Goal: Information Seeking & Learning: Learn about a topic

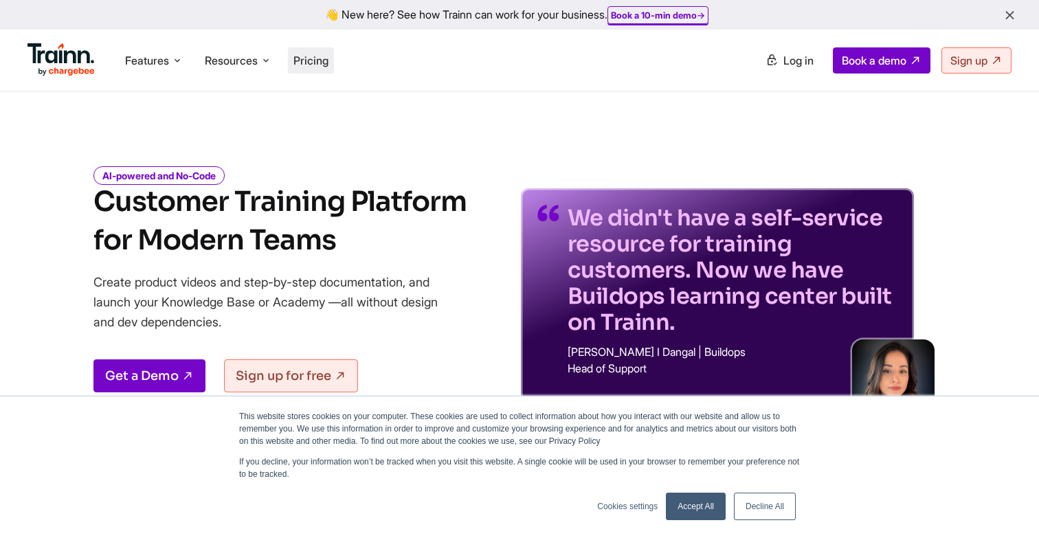
click at [320, 65] on span "Pricing" at bounding box center [310, 61] width 35 height 14
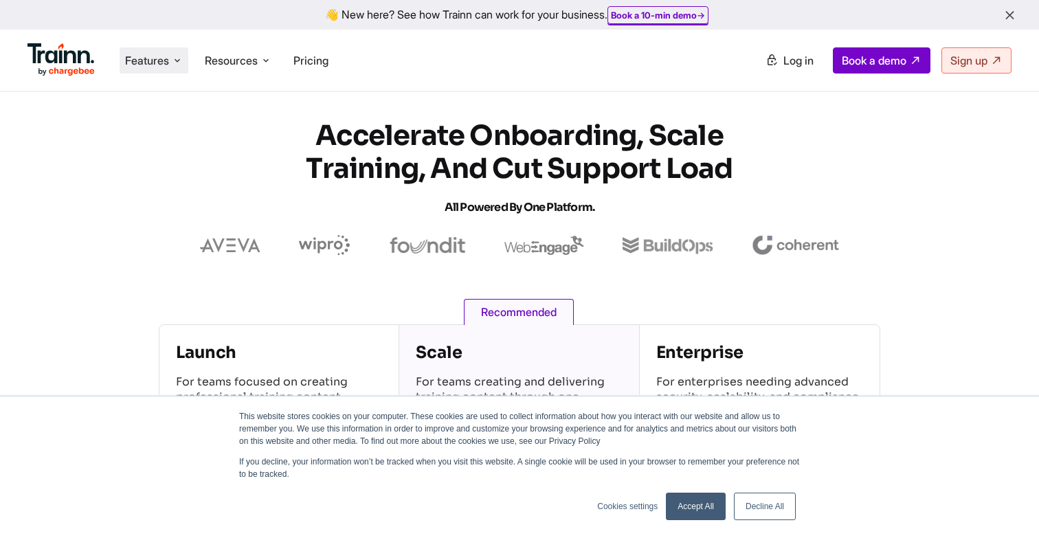
click at [151, 60] on span "Features" at bounding box center [147, 60] width 44 height 15
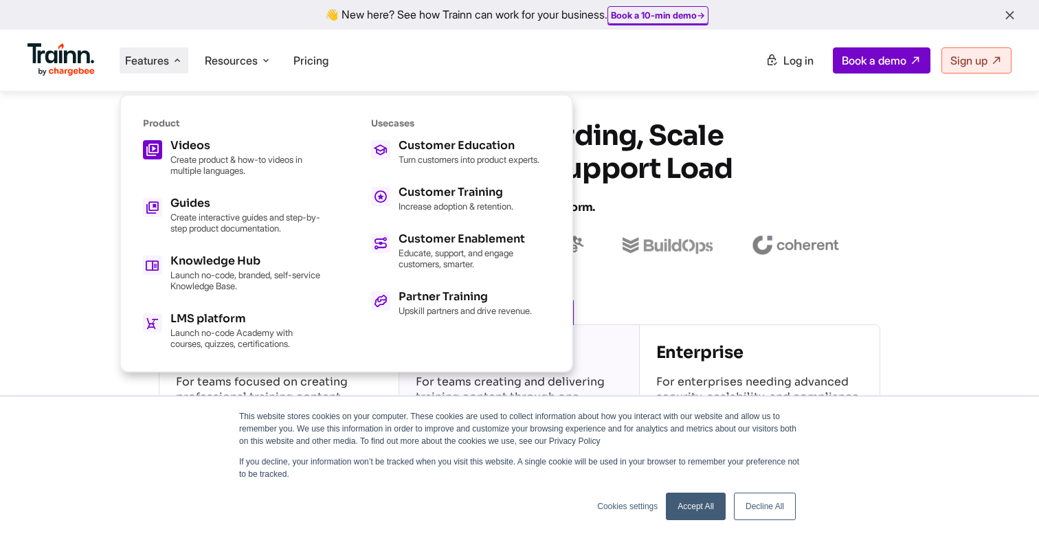
click at [242, 154] on p "Create product & how-to videos in multiple languages." at bounding box center [245, 165] width 151 height 22
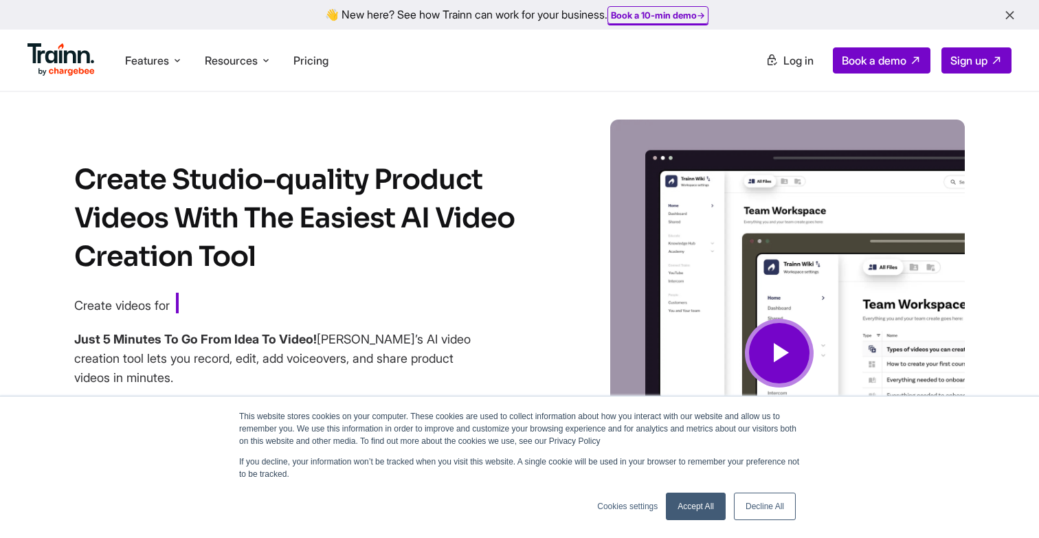
click at [773, 509] on link "Decline All" at bounding box center [765, 506] width 62 height 27
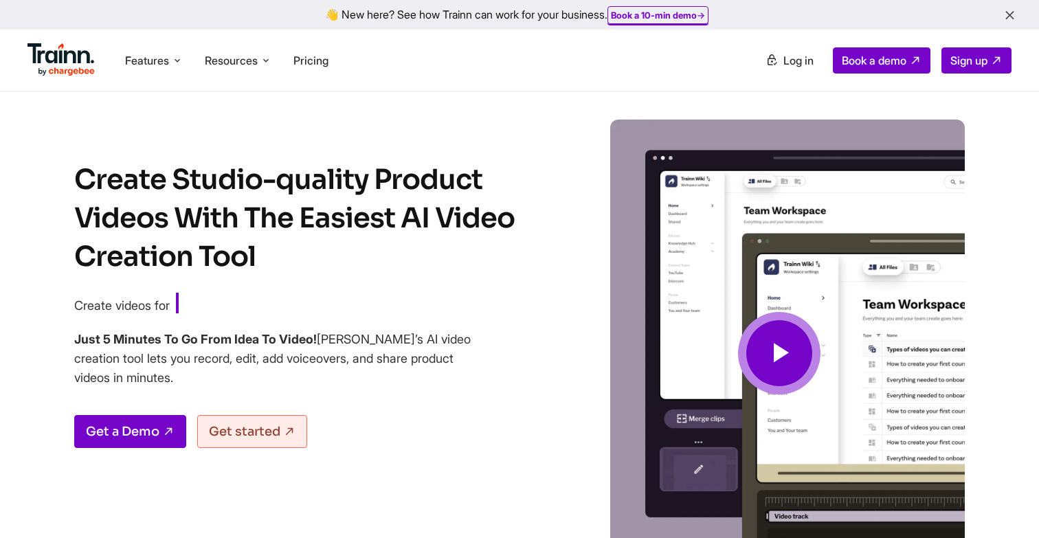
click at [778, 369] on icon at bounding box center [779, 354] width 33 height 46
